Goal: Navigation & Orientation: Find specific page/section

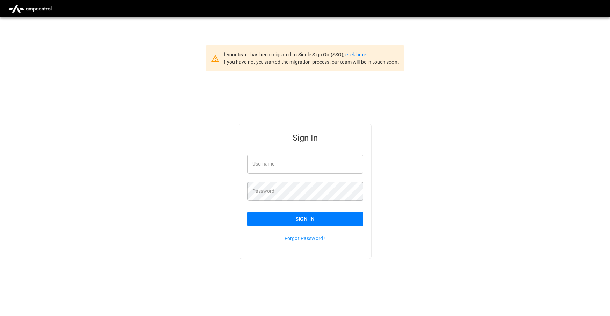
type input "**********"
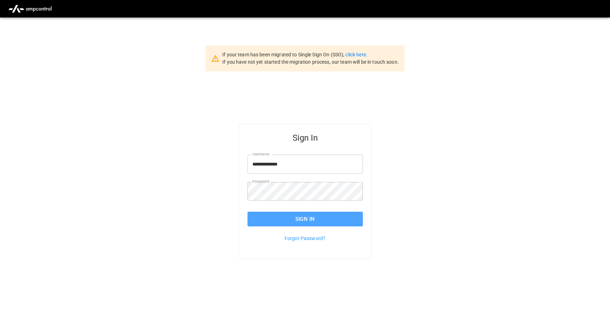
click at [305, 220] on button "Sign In" at bounding box center [305, 219] width 115 height 15
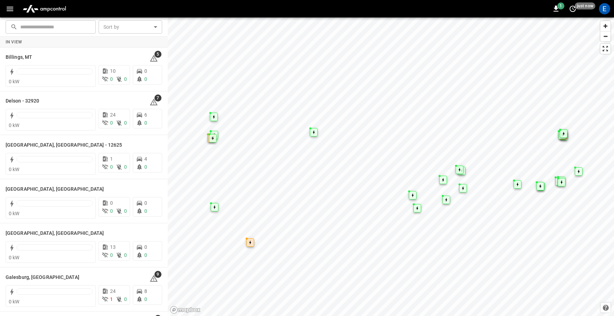
click at [8, 8] on icon "button" at bounding box center [10, 9] width 9 height 9
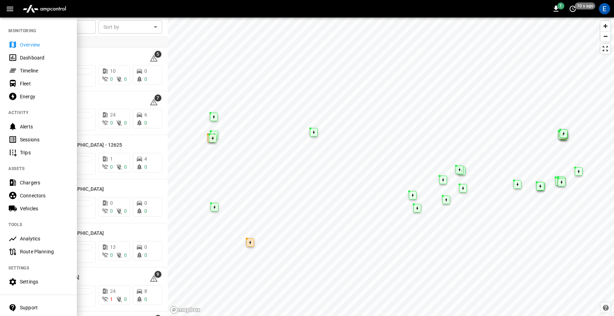
click at [23, 83] on div "Fleet" at bounding box center [44, 83] width 49 height 7
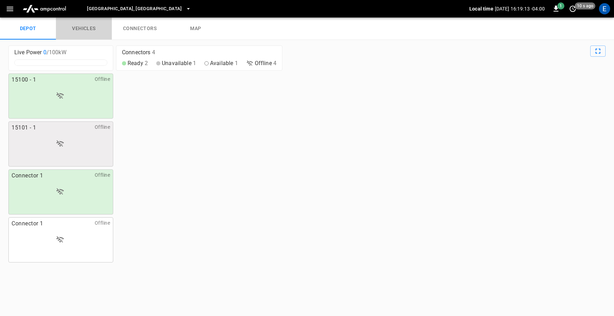
click at [79, 27] on link "vehicles" at bounding box center [84, 28] width 56 height 22
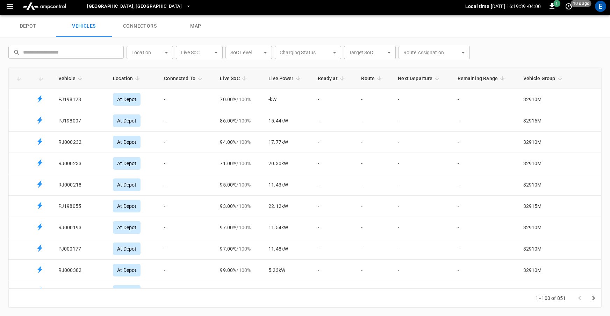
click at [138, 26] on link "connectors" at bounding box center [140, 26] width 56 height 22
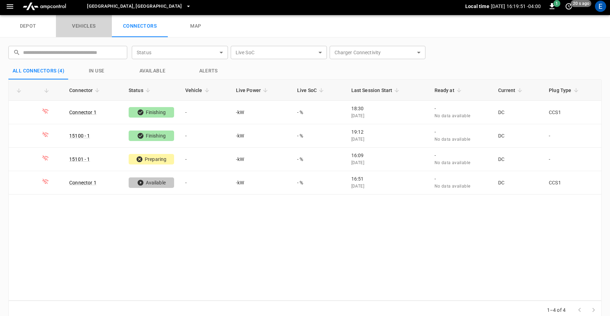
click at [86, 24] on link "vehicles" at bounding box center [84, 26] width 56 height 22
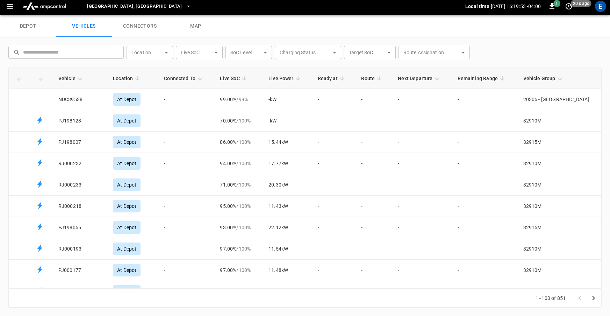
click at [130, 26] on link "connectors" at bounding box center [140, 26] width 56 height 22
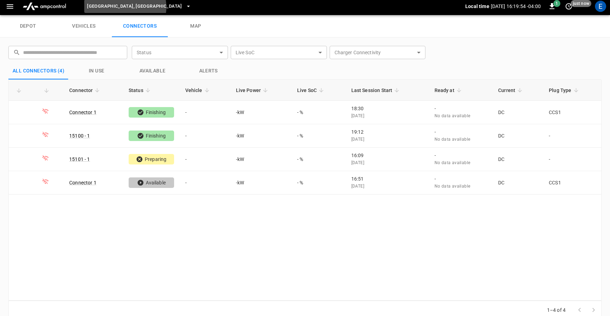
click at [125, 7] on button "[GEOGRAPHIC_DATA], [GEOGRAPHIC_DATA]" at bounding box center [138, 7] width 109 height 14
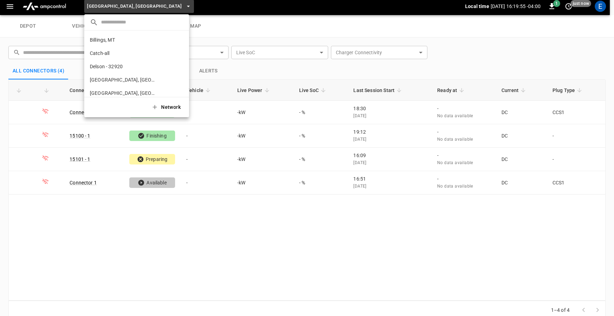
scroll to position [250, 0]
click at [104, 43] on p "[GEOGRAPHIC_DATA], [GEOGRAPHIC_DATA]" at bounding box center [124, 41] width 69 height 7
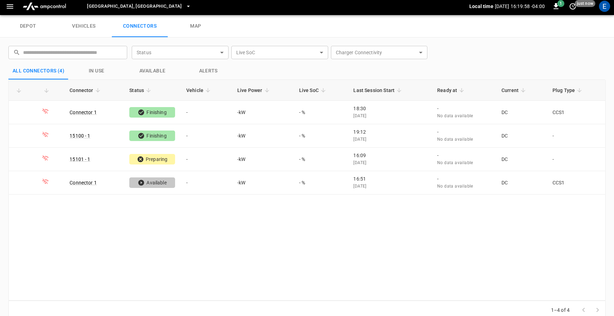
scroll to position [2, 0]
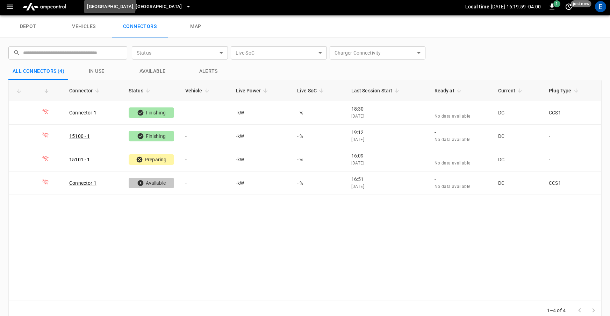
click at [103, 5] on span "[GEOGRAPHIC_DATA], [GEOGRAPHIC_DATA]" at bounding box center [134, 7] width 95 height 8
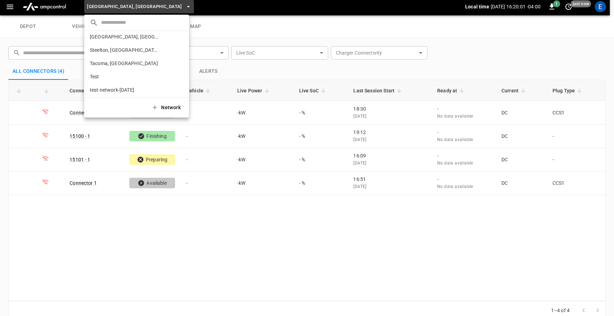
scroll to position [338, 0]
click at [97, 88] on p "Willamina" at bounding box center [124, 87] width 69 height 7
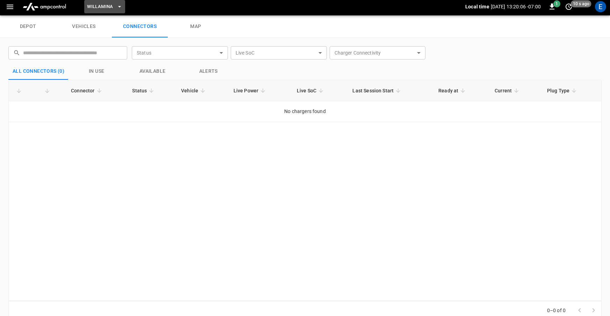
click at [106, 7] on span "Willamina" at bounding box center [100, 7] width 26 height 8
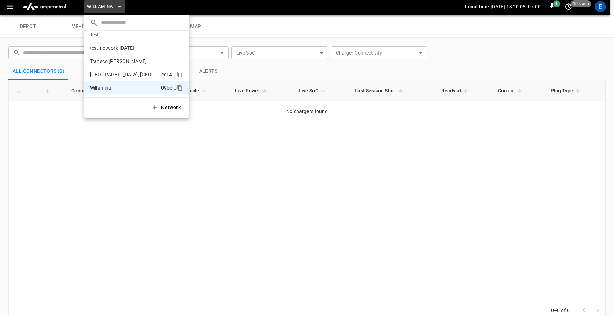
click at [100, 72] on p "[GEOGRAPHIC_DATA], [GEOGRAPHIC_DATA]" at bounding box center [124, 74] width 69 height 7
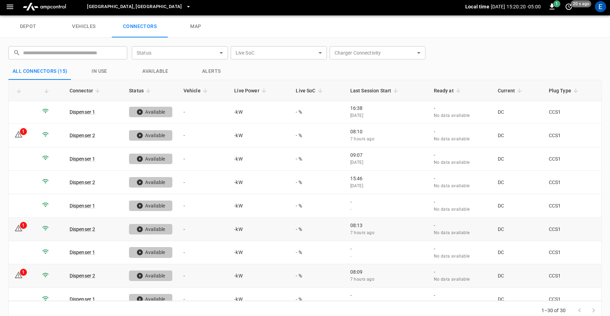
scroll to position [0, 0]
click at [552, 7] on icon "button" at bounding box center [552, 6] width 5 height 6
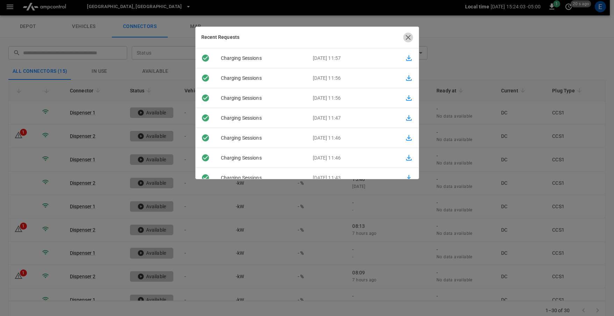
click at [409, 35] on icon "button" at bounding box center [408, 37] width 8 height 8
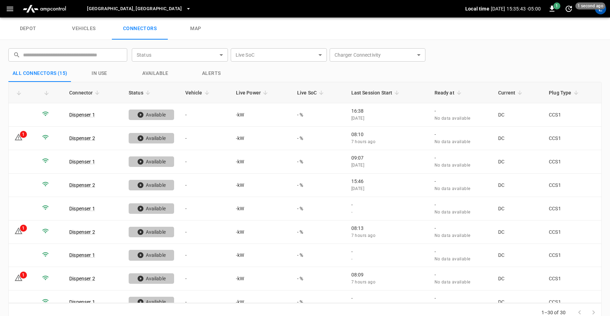
scroll to position [2, 0]
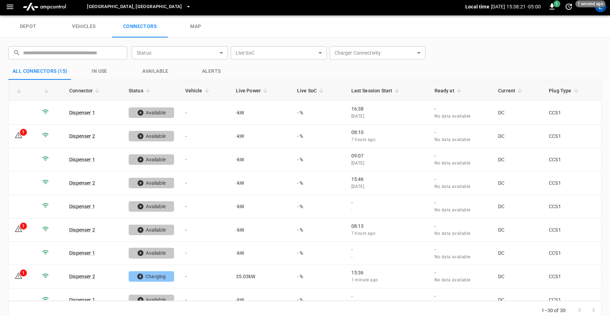
click at [27, 24] on link "depot" at bounding box center [28, 26] width 56 height 22
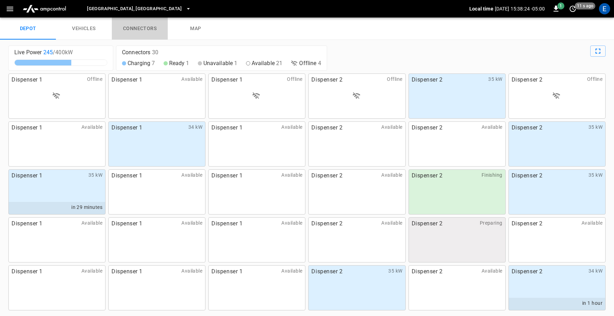
click at [140, 27] on link "connectors" at bounding box center [140, 28] width 56 height 22
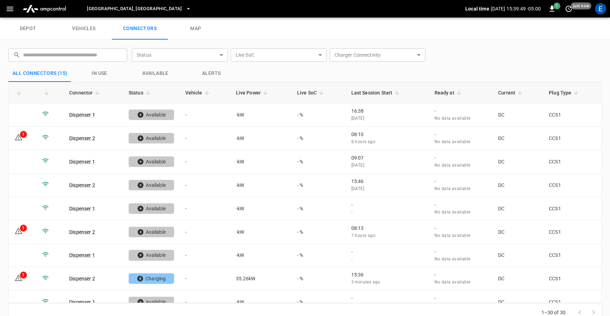
click at [25, 29] on link "depot" at bounding box center [28, 28] width 56 height 22
